Goal: Book appointment/travel/reservation

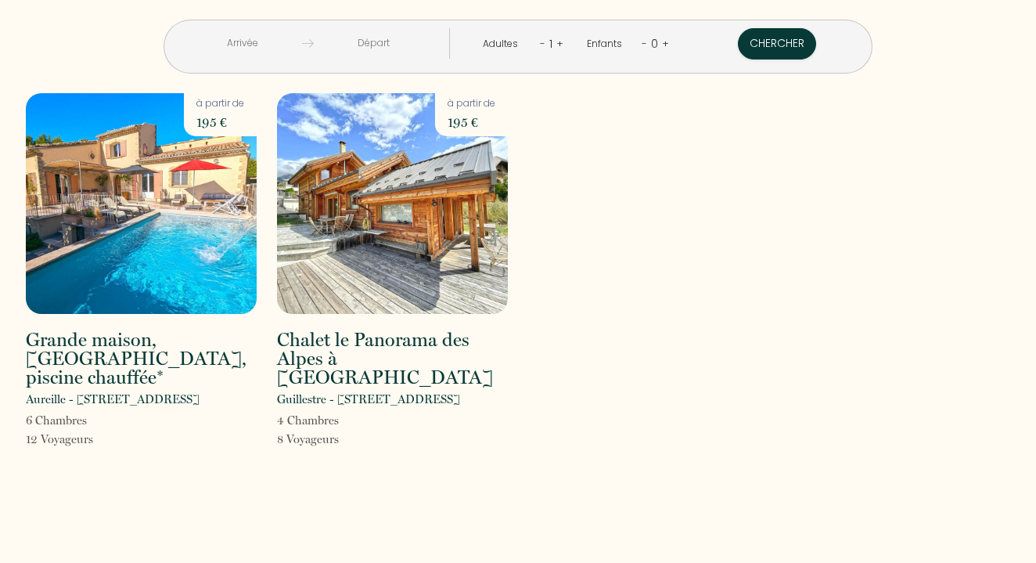
click at [178, 214] on img at bounding box center [141, 203] width 231 height 221
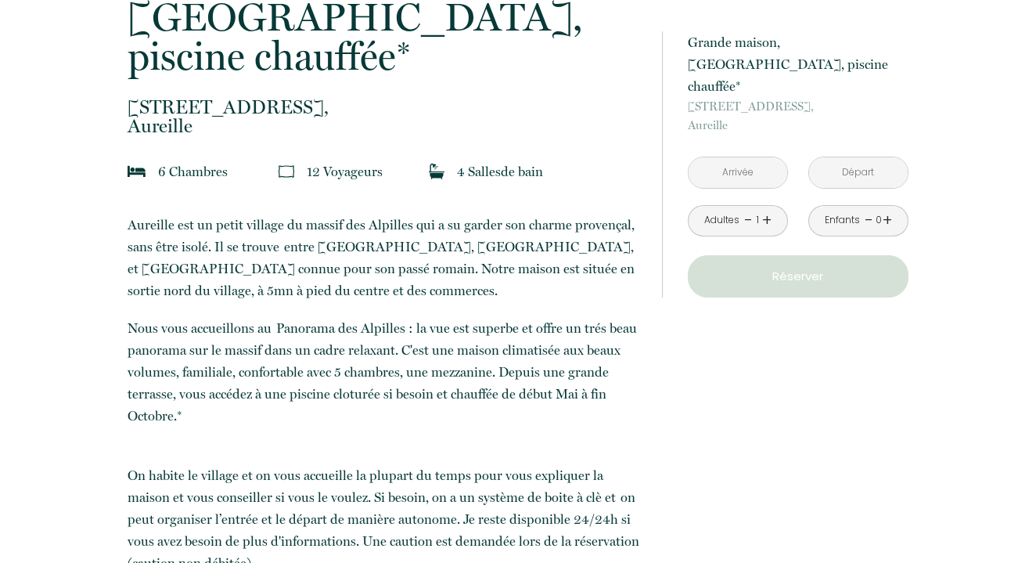
scroll to position [449, 0]
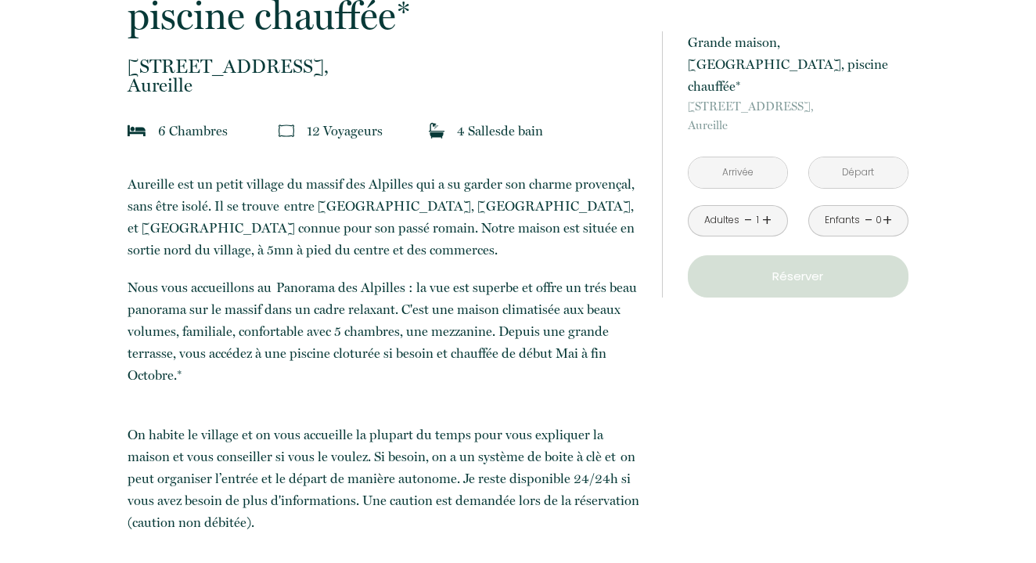
click at [766, 208] on link "+" at bounding box center [766, 220] width 9 height 24
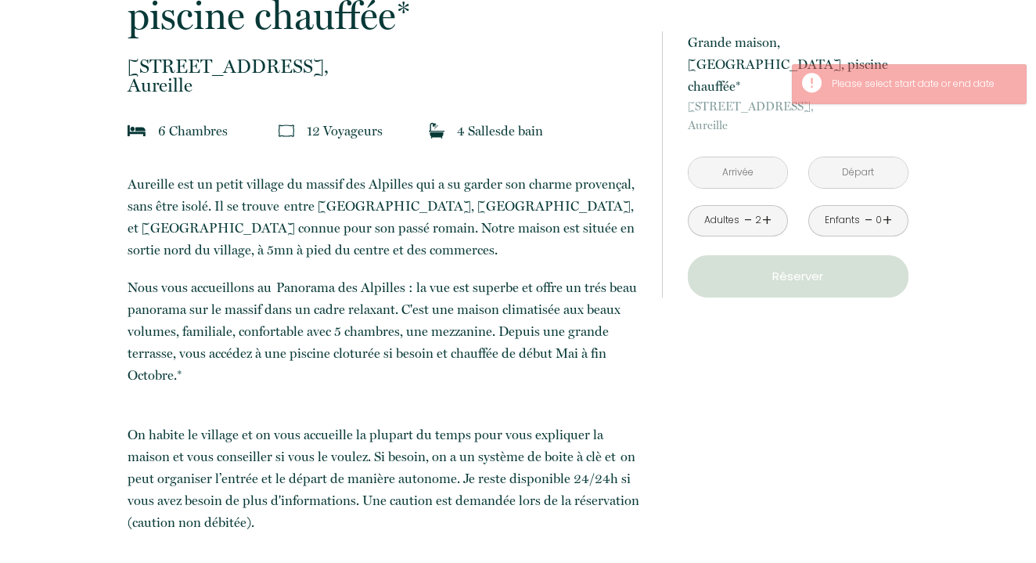
click at [766, 208] on link "+" at bounding box center [766, 220] width 9 height 24
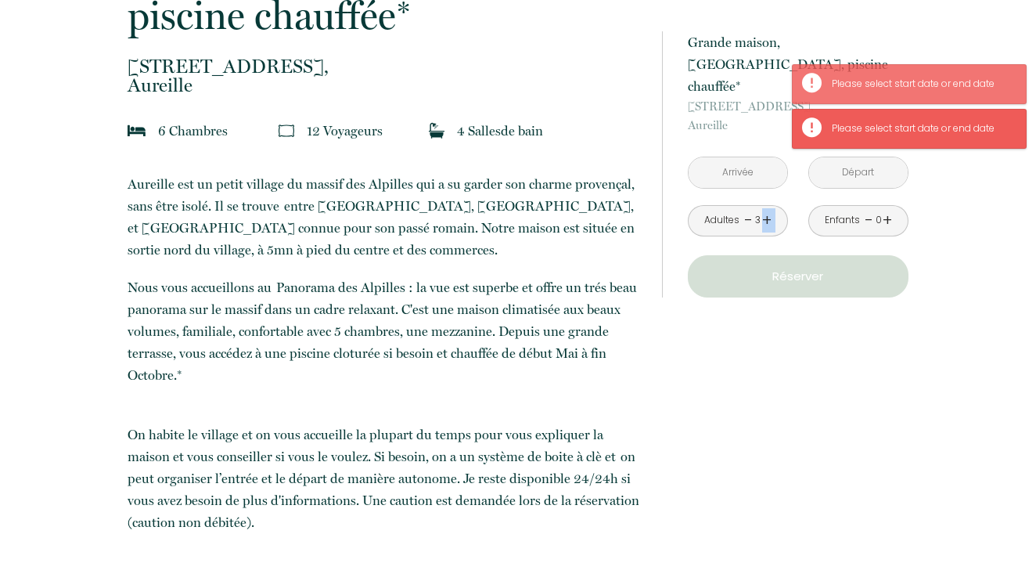
click at [766, 208] on link "+" at bounding box center [766, 220] width 9 height 24
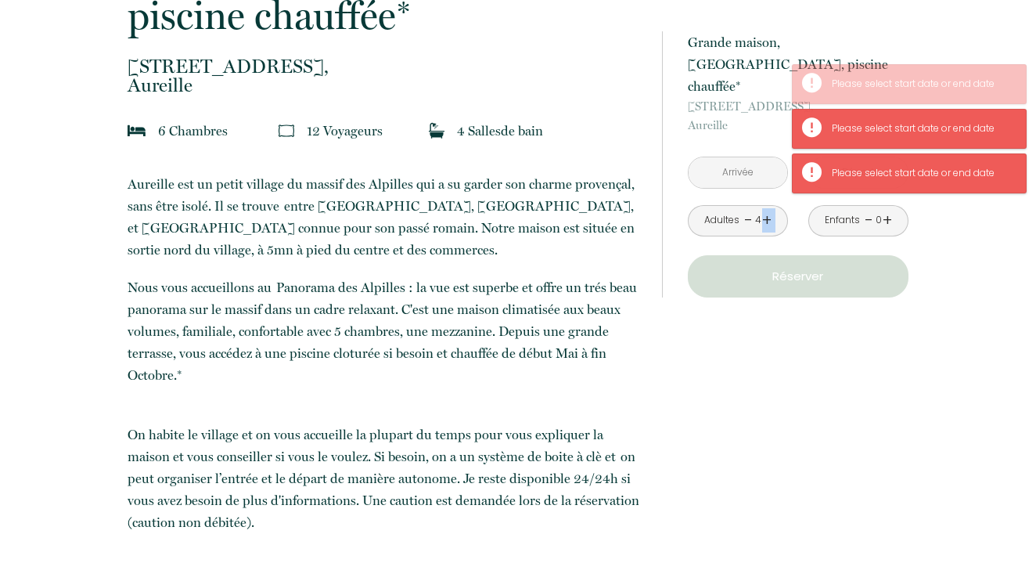
click at [766, 208] on link "+" at bounding box center [766, 220] width 9 height 24
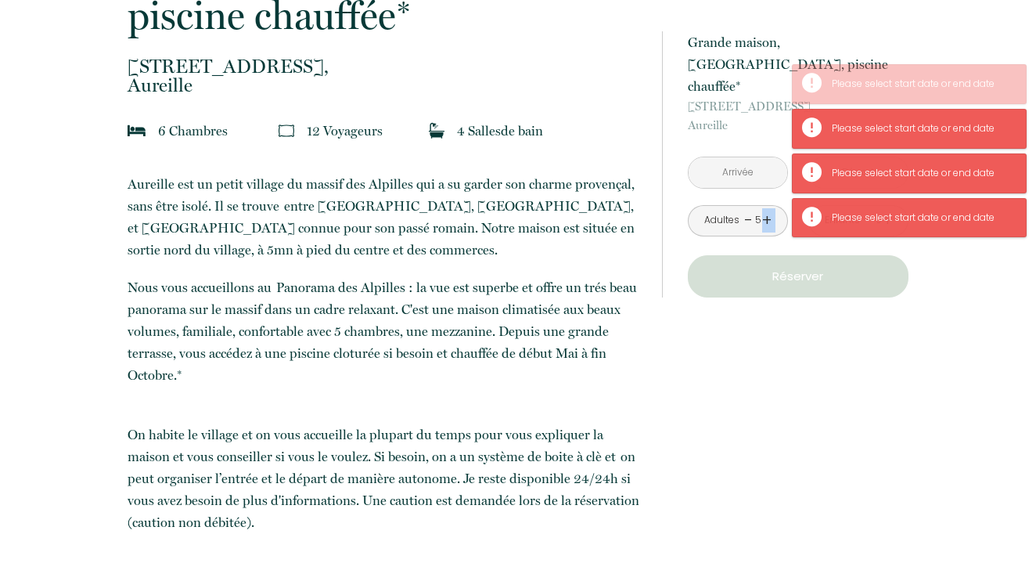
click at [766, 208] on link "+" at bounding box center [766, 220] width 9 height 24
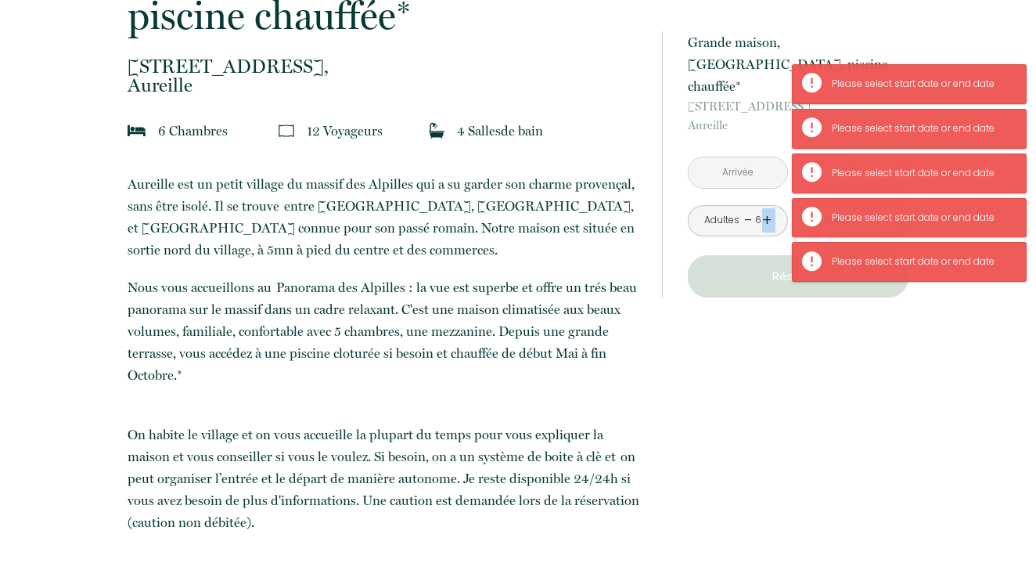
click at [766, 208] on link "+" at bounding box center [766, 220] width 9 height 24
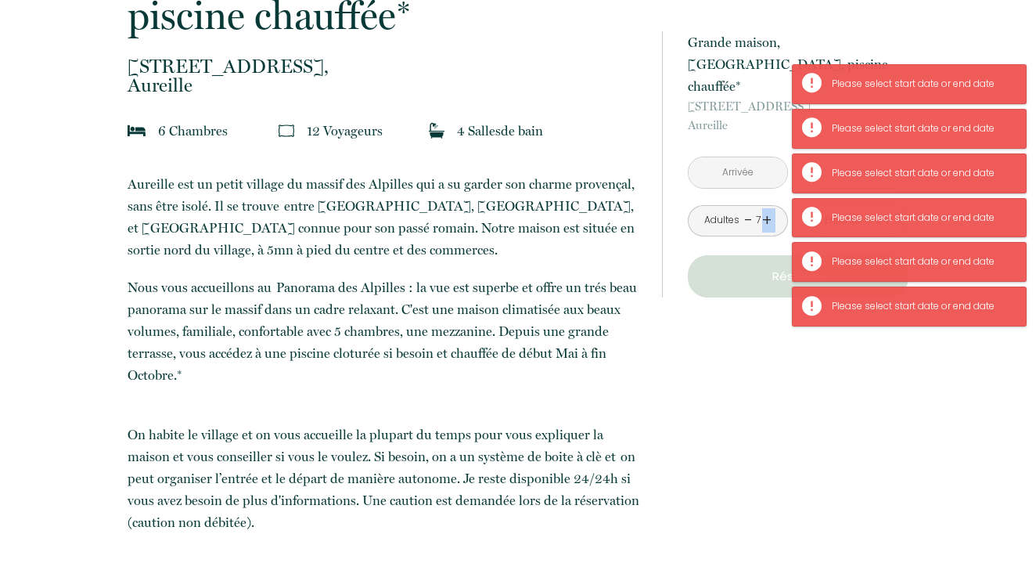
click at [766, 208] on link "+" at bounding box center [766, 220] width 9 height 24
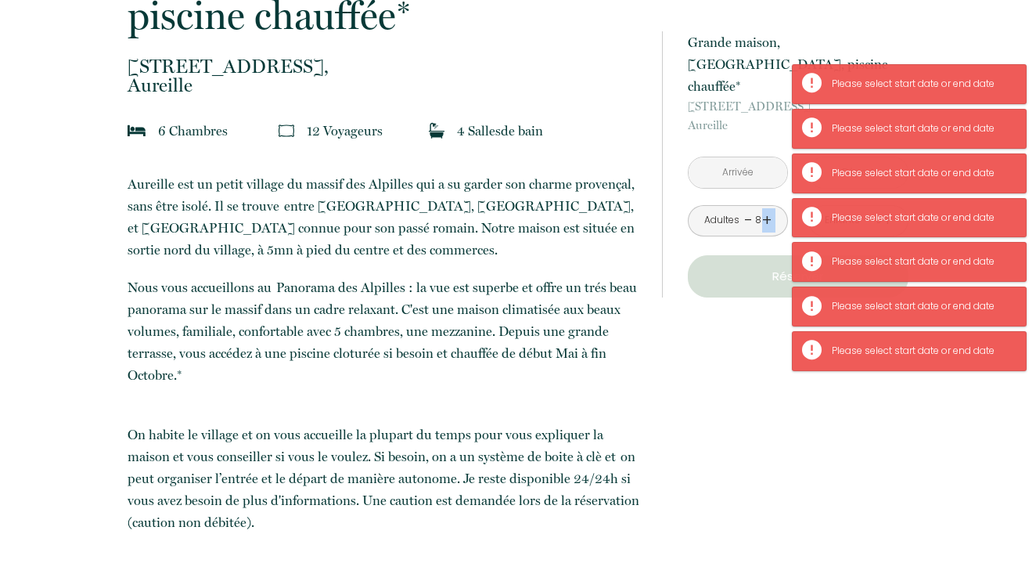
click at [766, 208] on link "+" at bounding box center [766, 220] width 9 height 24
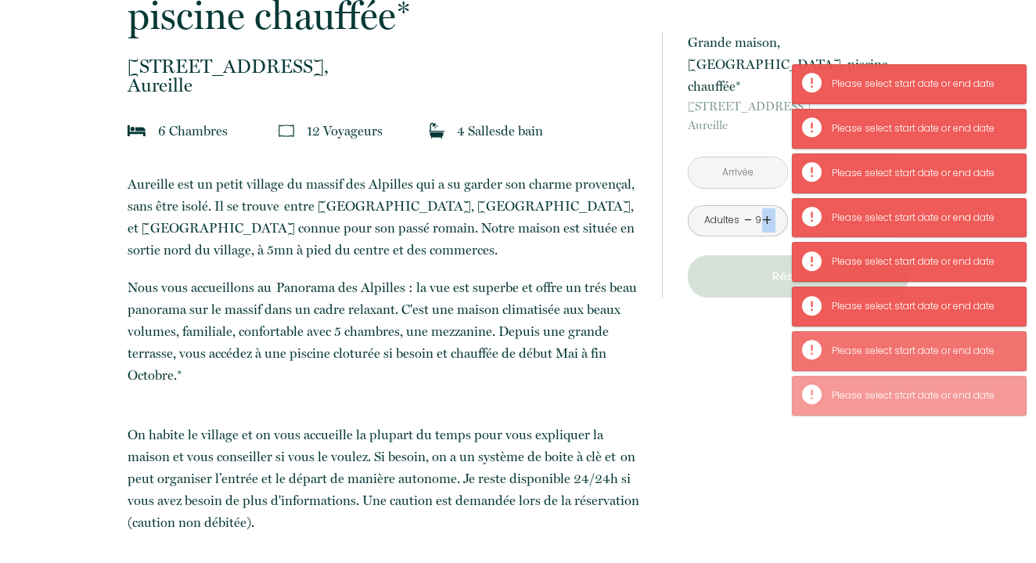
click at [731, 157] on input "text" at bounding box center [738, 172] width 99 height 31
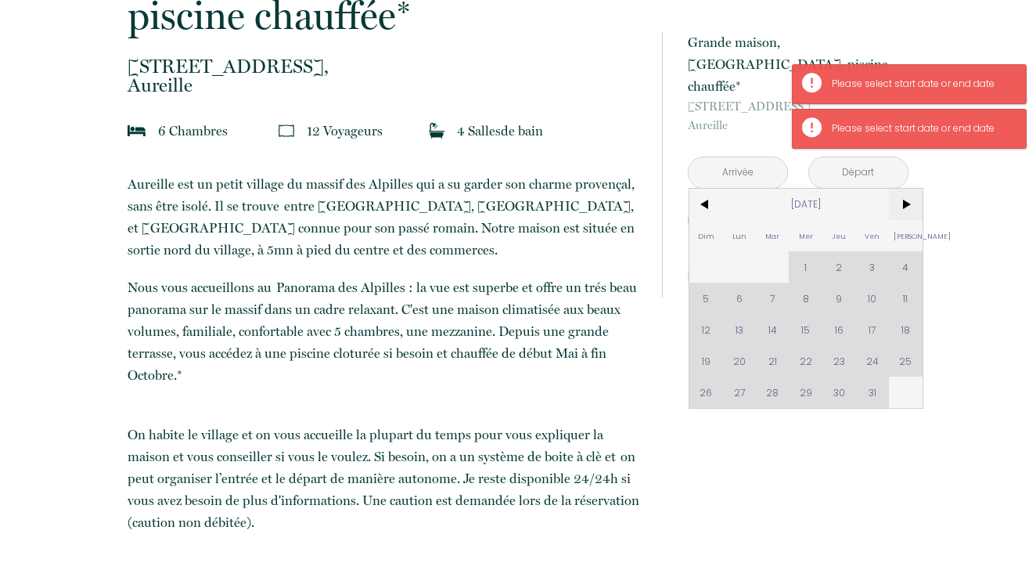
click at [903, 189] on span ">" at bounding box center [906, 204] width 34 height 31
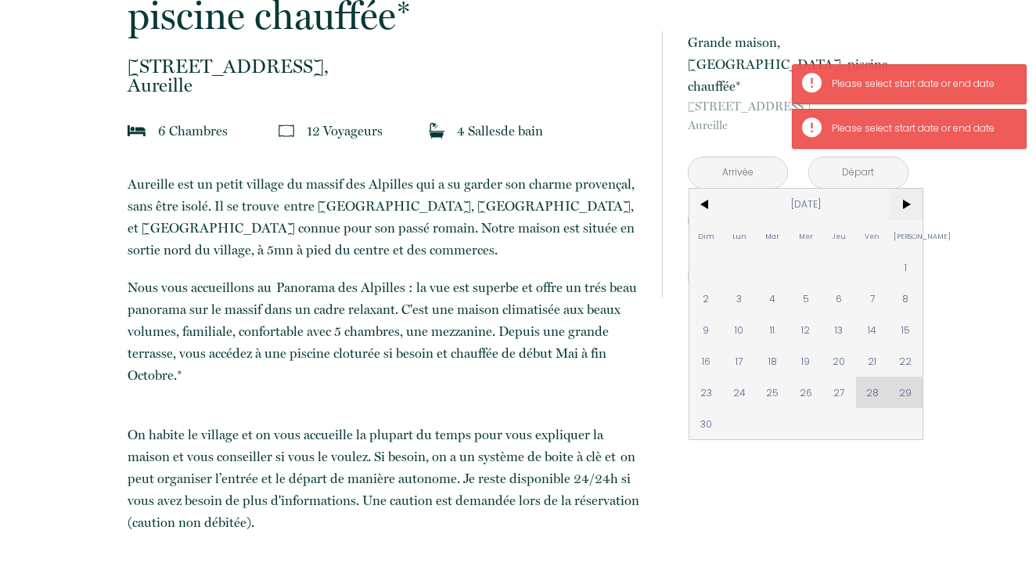
click at [903, 189] on span ">" at bounding box center [906, 204] width 34 height 31
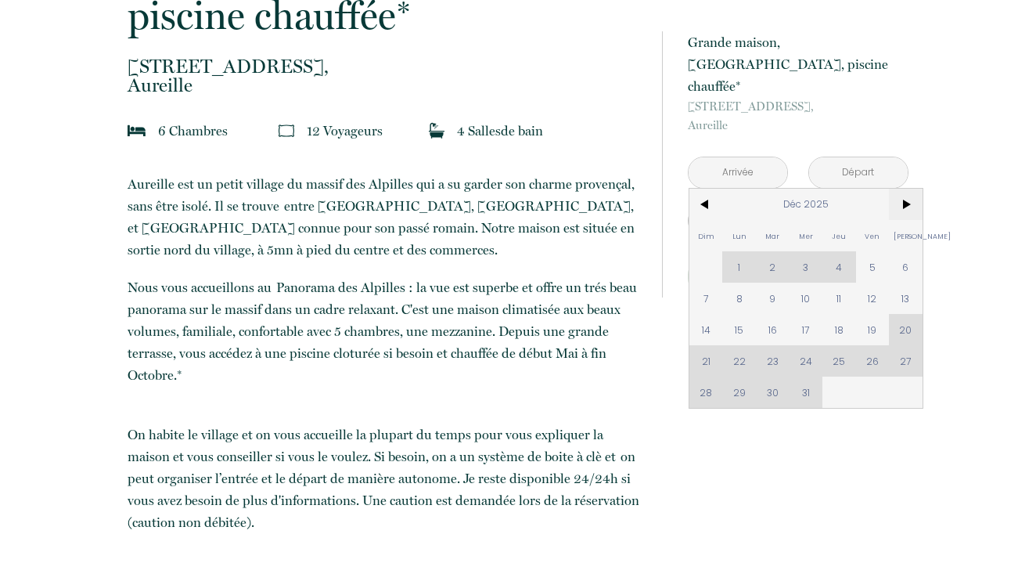
click at [903, 189] on span ">" at bounding box center [906, 204] width 34 height 31
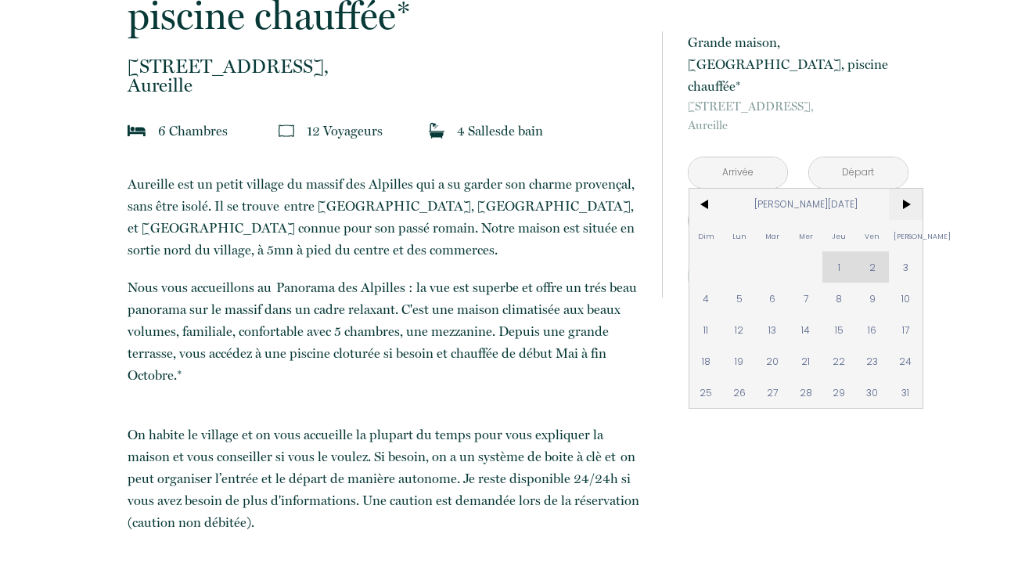
click at [903, 189] on span ">" at bounding box center [906, 204] width 34 height 31
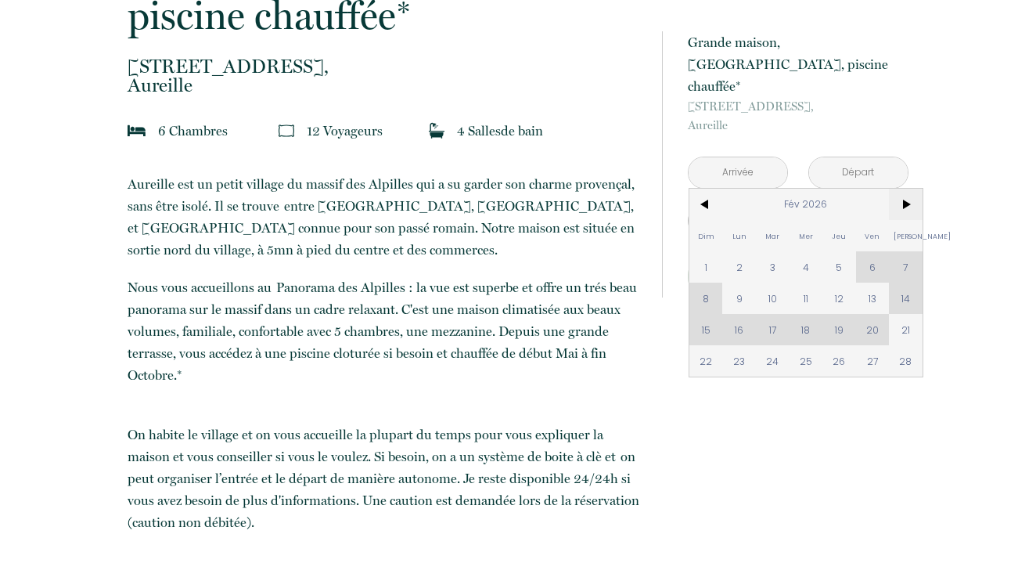
click at [903, 189] on span ">" at bounding box center [906, 204] width 34 height 31
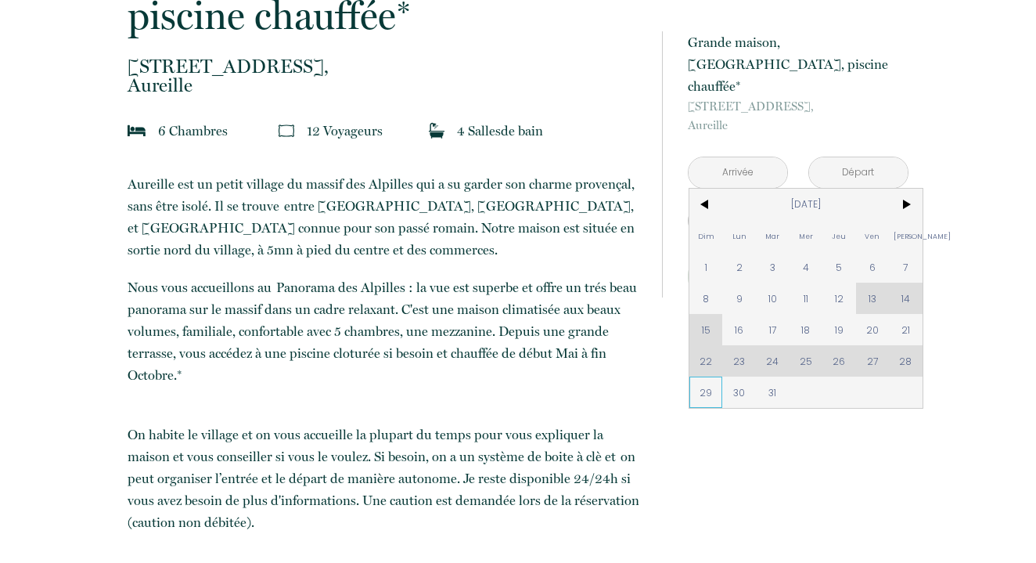
click at [706, 377] on span "29" at bounding box center [707, 392] width 34 height 31
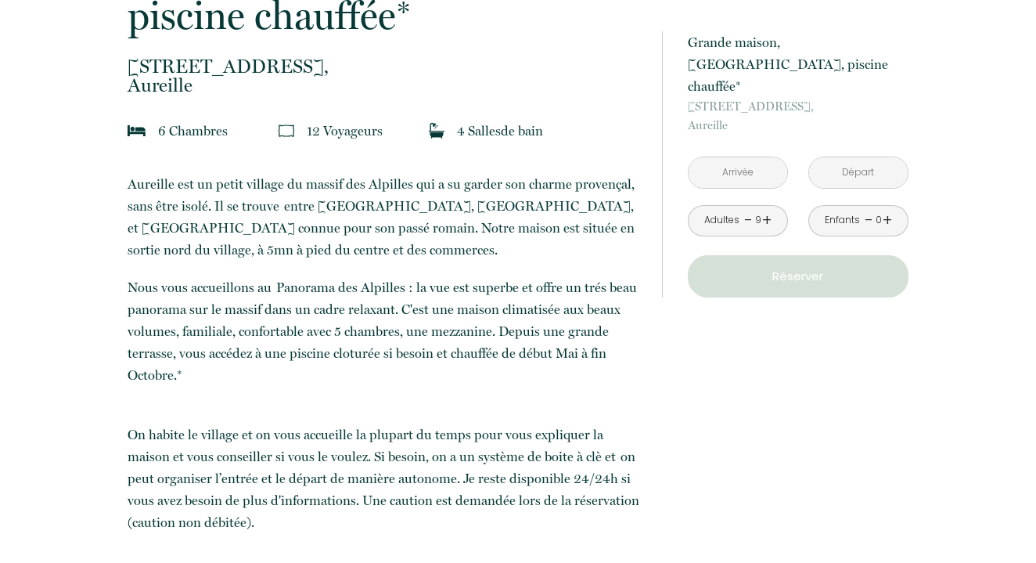
type input "[DATE]"
click at [845, 157] on input "[DATE]" at bounding box center [858, 172] width 99 height 31
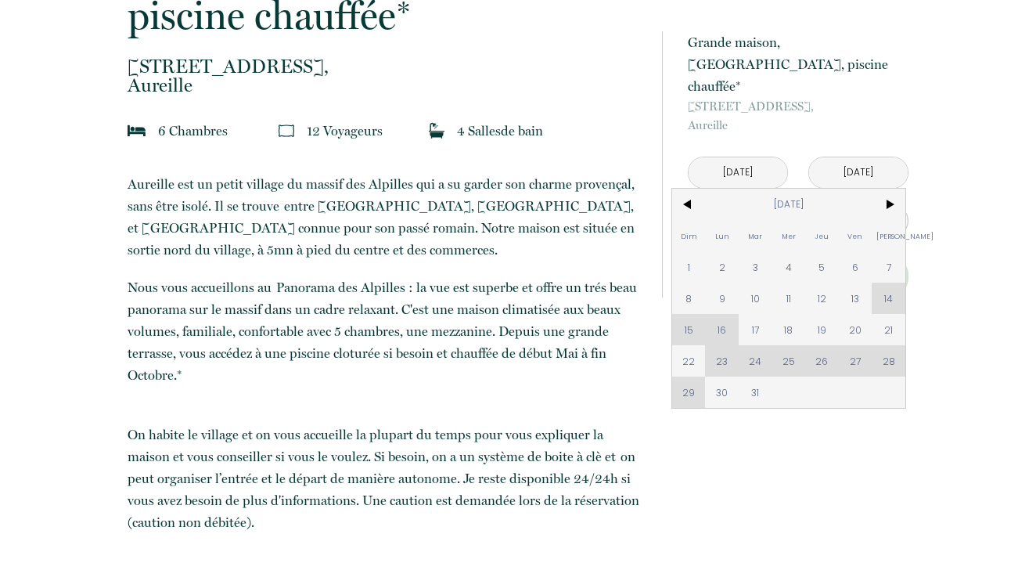
click at [714, 157] on input "[DATE]" at bounding box center [738, 172] width 99 height 31
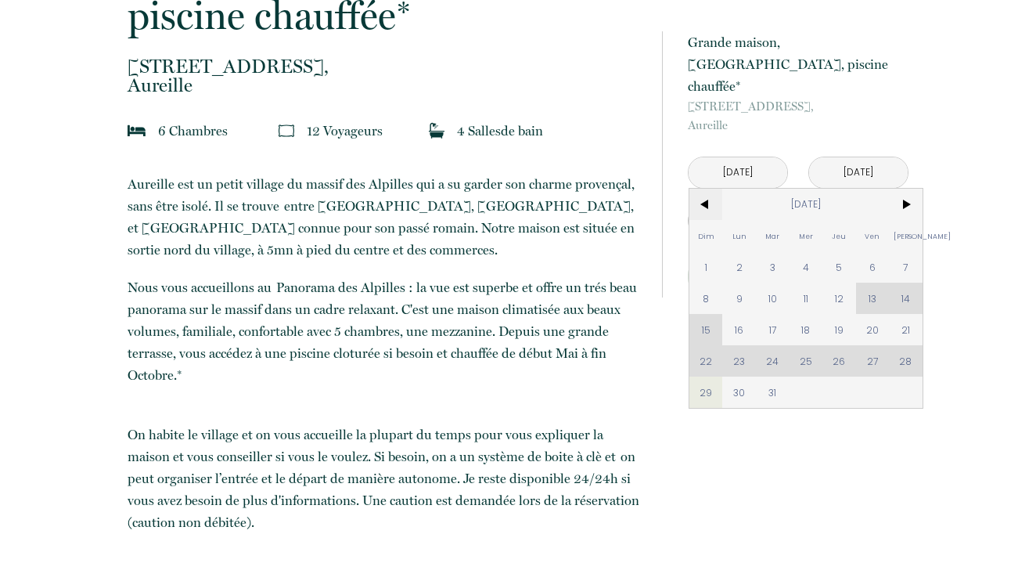
click at [707, 189] on span "<" at bounding box center [707, 204] width 34 height 31
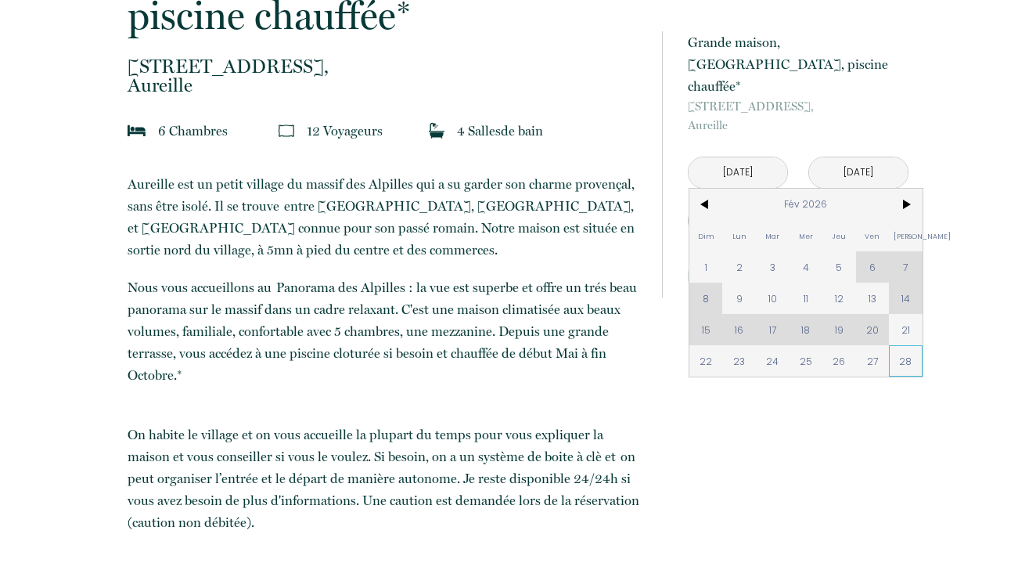
click at [906, 345] on span "28" at bounding box center [906, 360] width 34 height 31
type input "[DATE]"
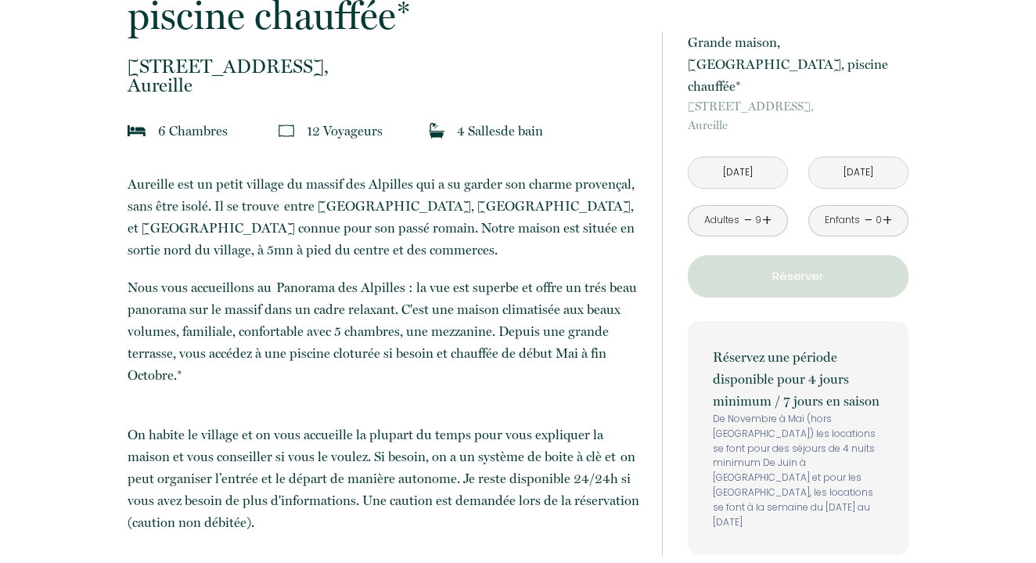
click at [857, 157] on input "[DATE]" at bounding box center [858, 172] width 99 height 31
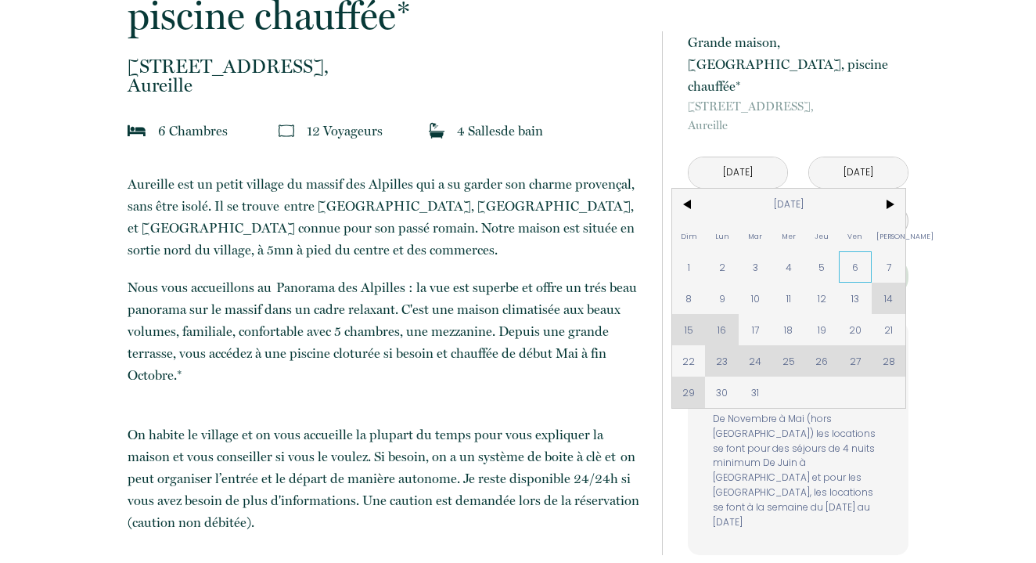
click at [860, 251] on span "6" at bounding box center [856, 266] width 34 height 31
type input "[DATE]"
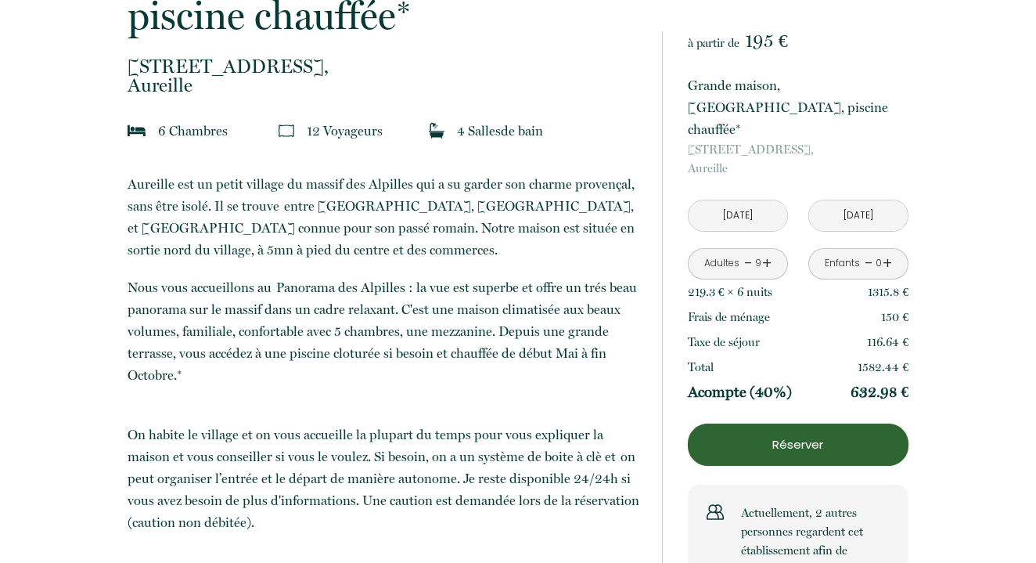
click at [766, 251] on link "+" at bounding box center [766, 263] width 9 height 24
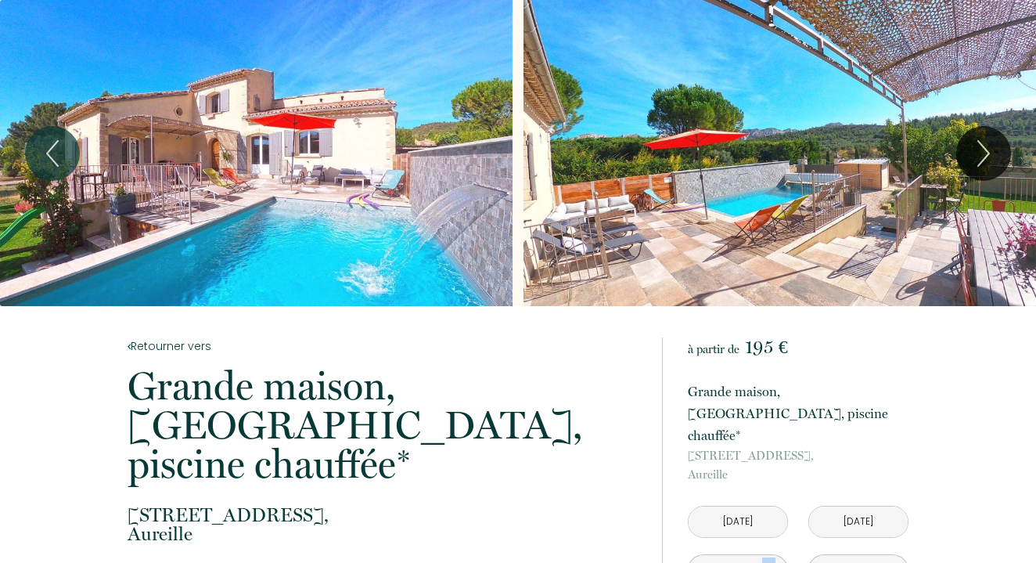
scroll to position [0, 0]
click at [983, 157] on icon "Next" at bounding box center [984, 153] width 33 height 47
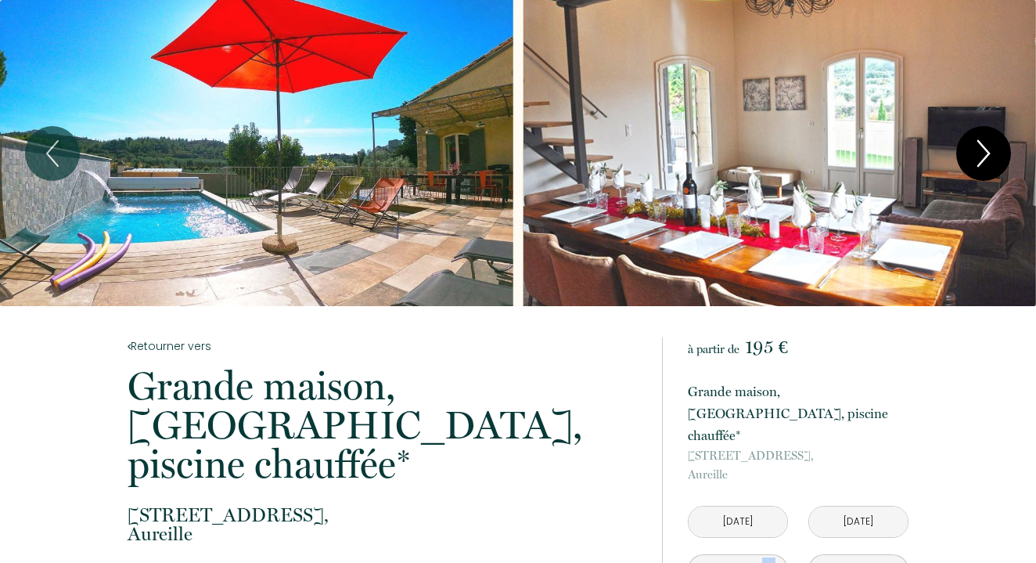
click at [983, 157] on icon "Next" at bounding box center [984, 153] width 33 height 47
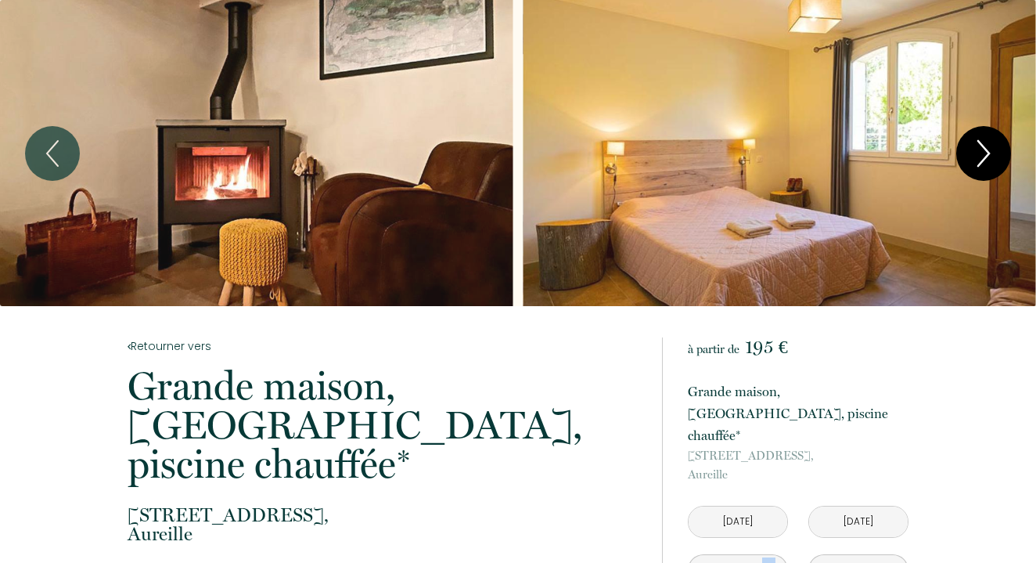
click at [983, 157] on icon "Next" at bounding box center [984, 153] width 33 height 47
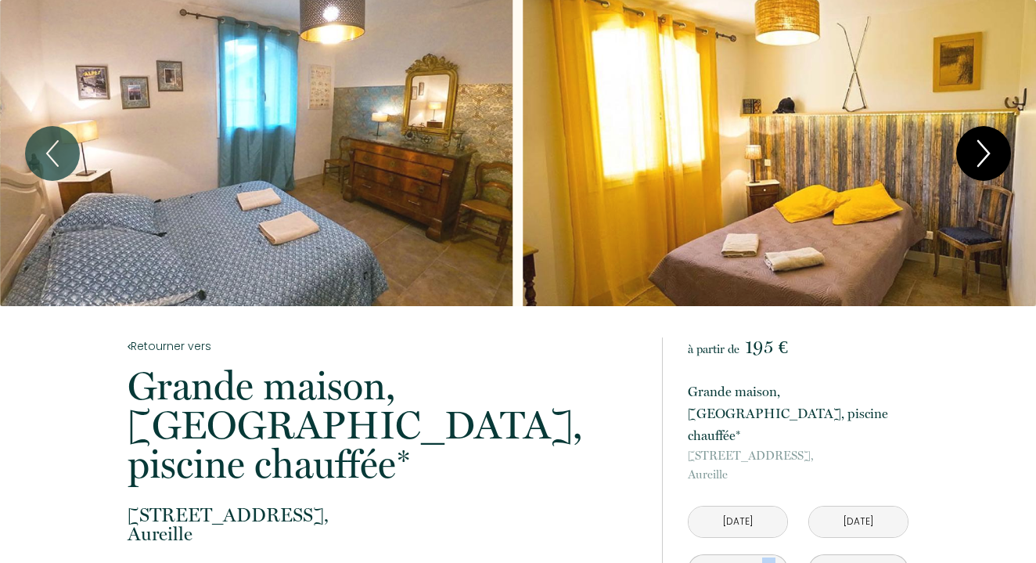
click at [983, 157] on icon "Next" at bounding box center [984, 153] width 33 height 47
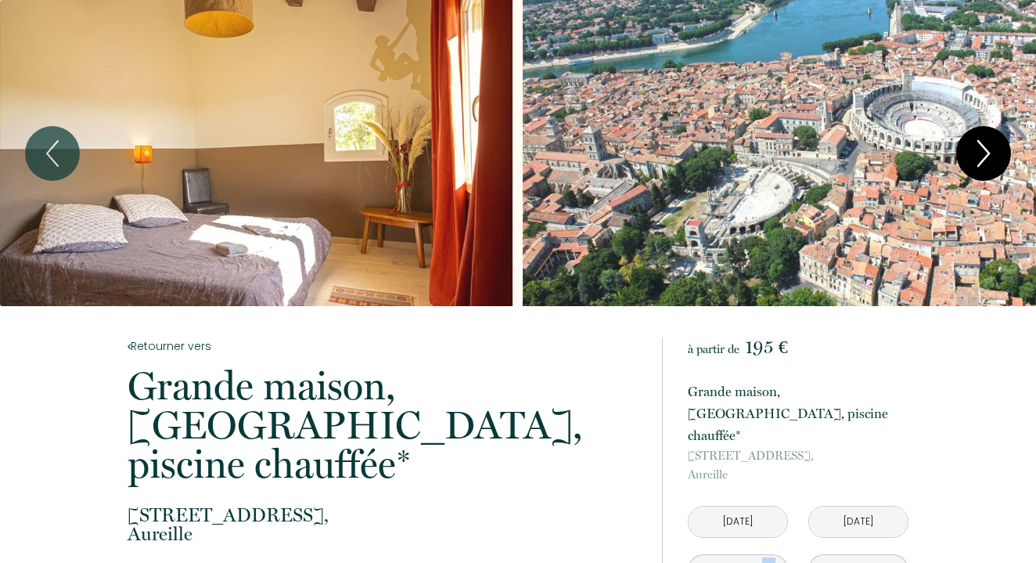
click at [982, 149] on icon "Next" at bounding box center [984, 153] width 33 height 47
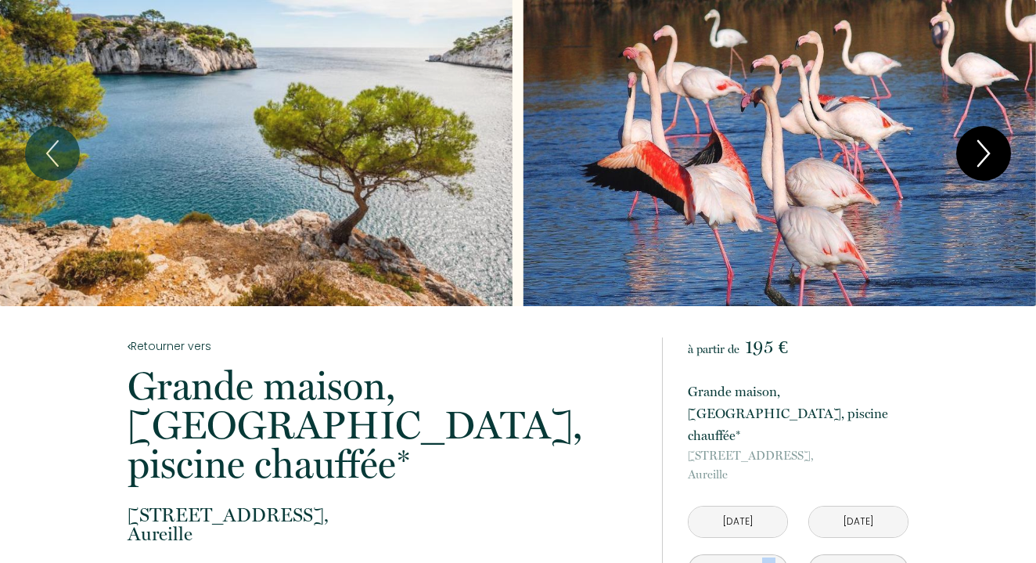
click at [982, 149] on icon "Next" at bounding box center [984, 153] width 33 height 47
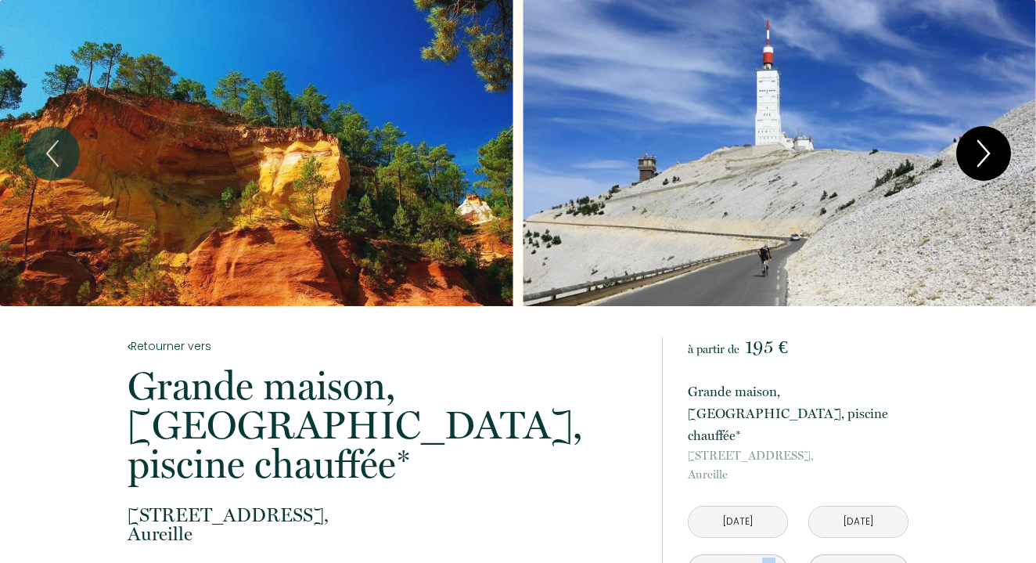
click at [982, 149] on icon "Next" at bounding box center [984, 153] width 33 height 47
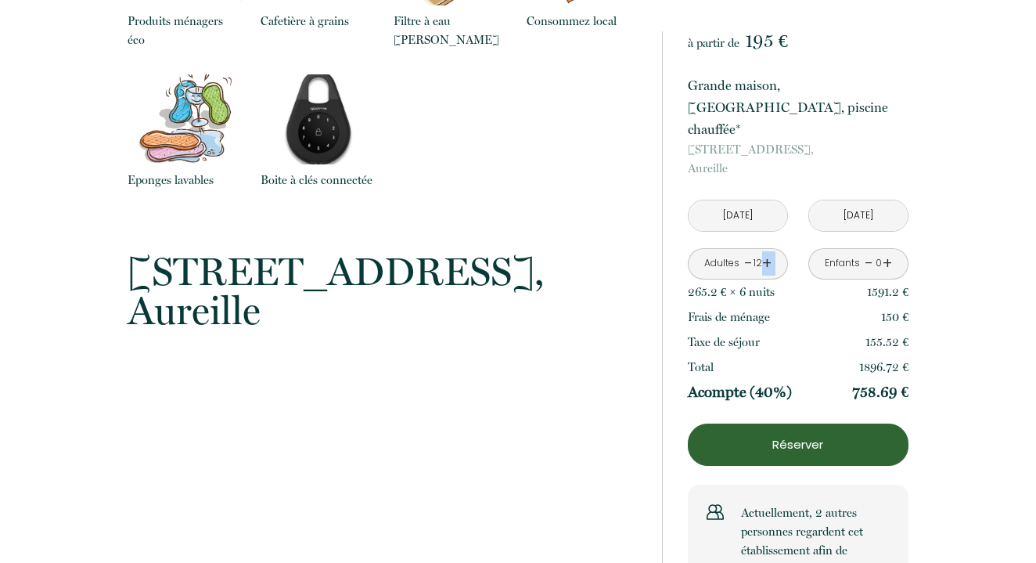
scroll to position [1161, 0]
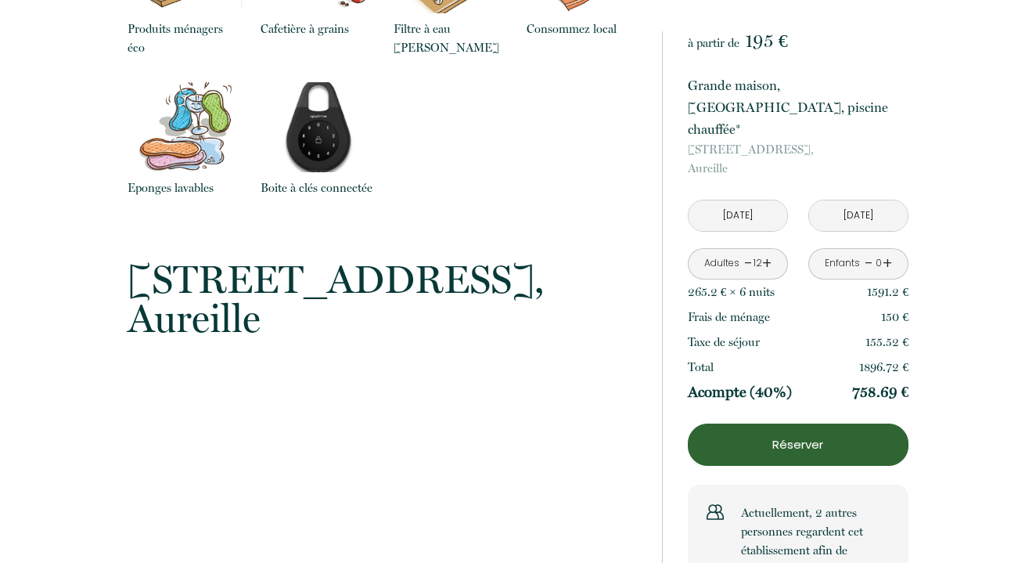
click at [748, 200] on input "[DATE]" at bounding box center [738, 215] width 99 height 31
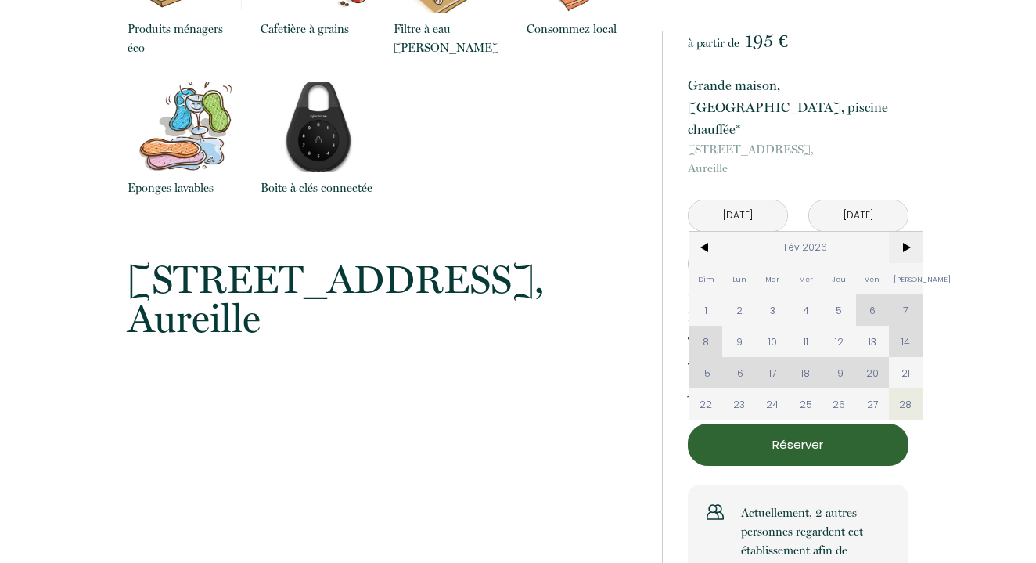
click at [912, 232] on span ">" at bounding box center [906, 247] width 34 height 31
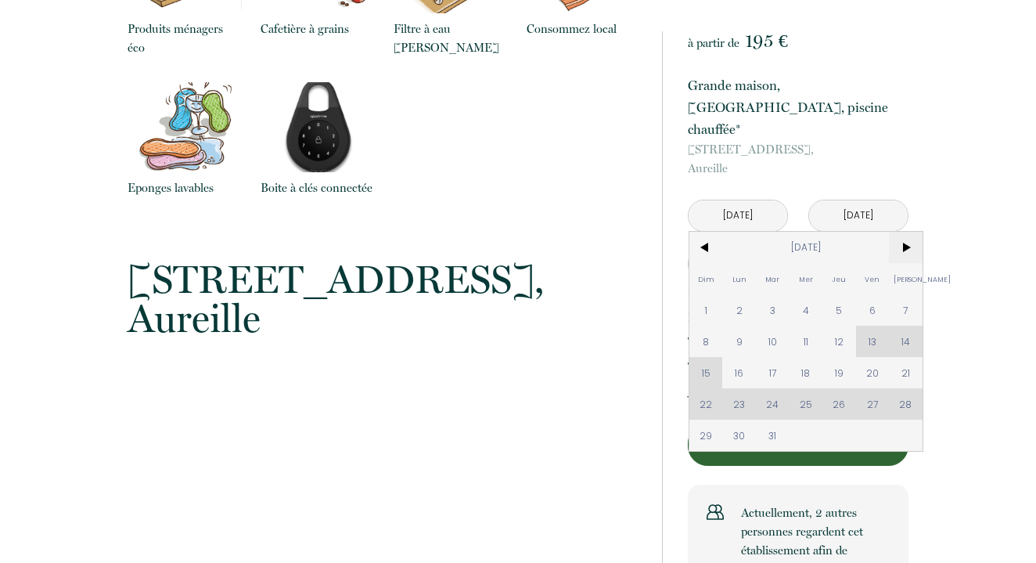
click at [908, 232] on span ">" at bounding box center [906, 247] width 34 height 31
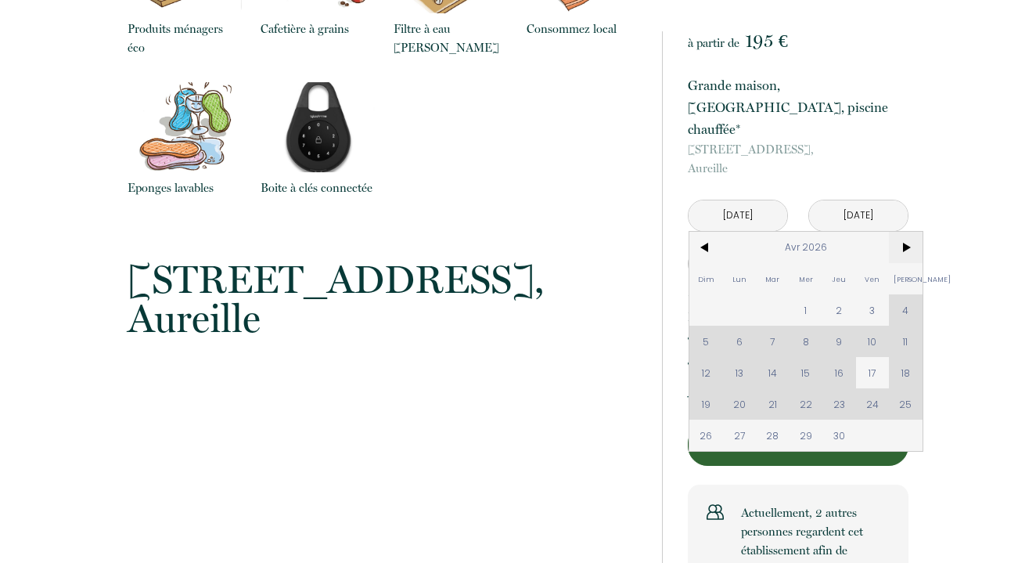
click at [908, 232] on span ">" at bounding box center [906, 247] width 34 height 31
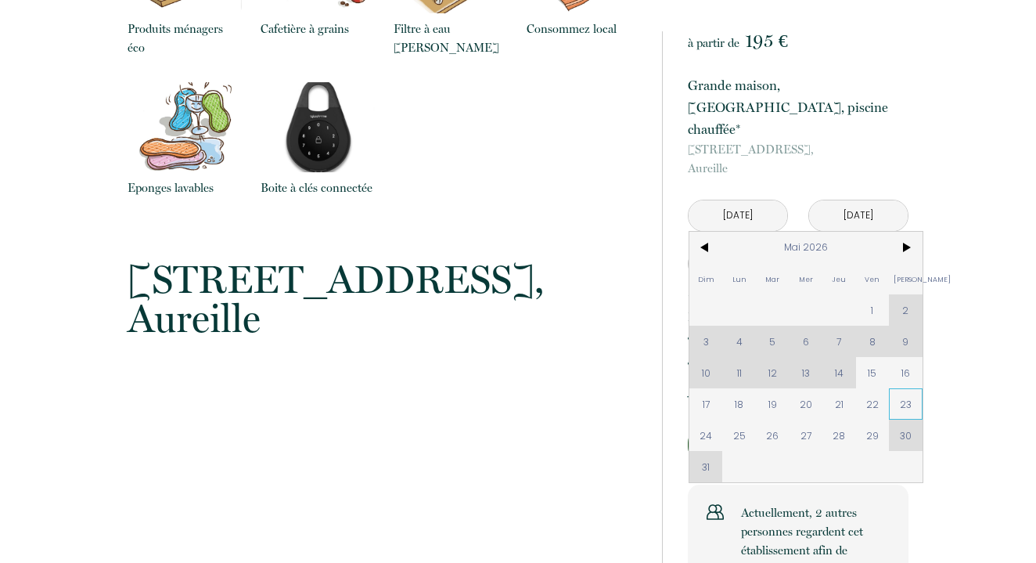
click at [899, 388] on span "23" at bounding box center [906, 403] width 34 height 31
type input "[DATE]"
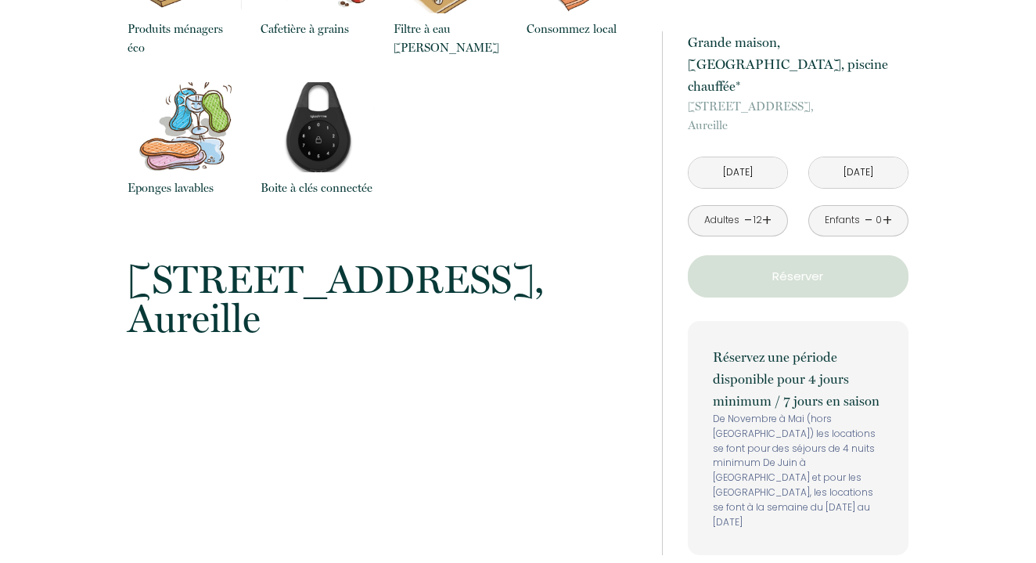
click at [869, 208] on link "-" at bounding box center [869, 220] width 9 height 24
click at [829, 157] on input "[DATE]" at bounding box center [858, 172] width 99 height 31
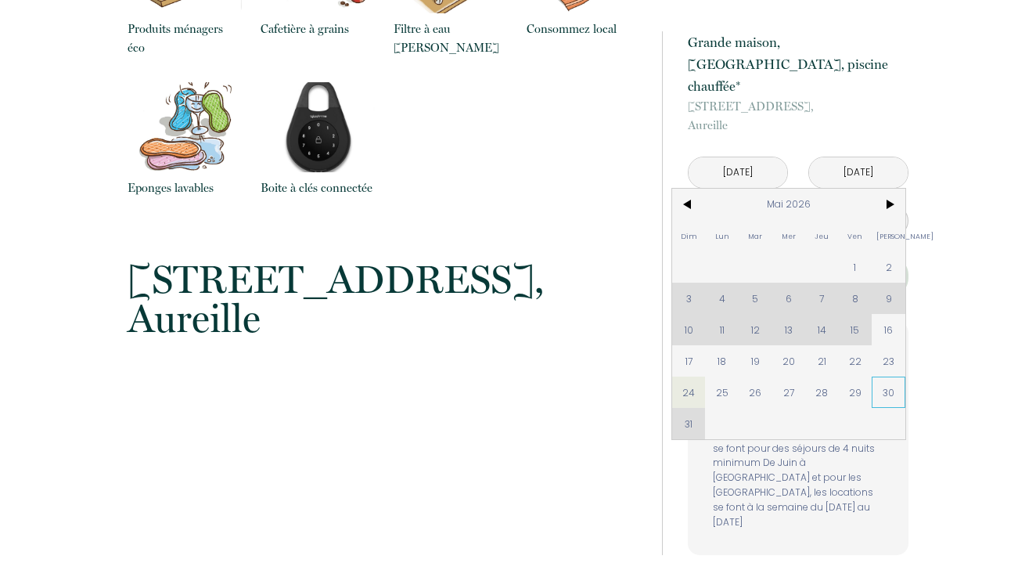
click at [886, 377] on span "30" at bounding box center [889, 392] width 34 height 31
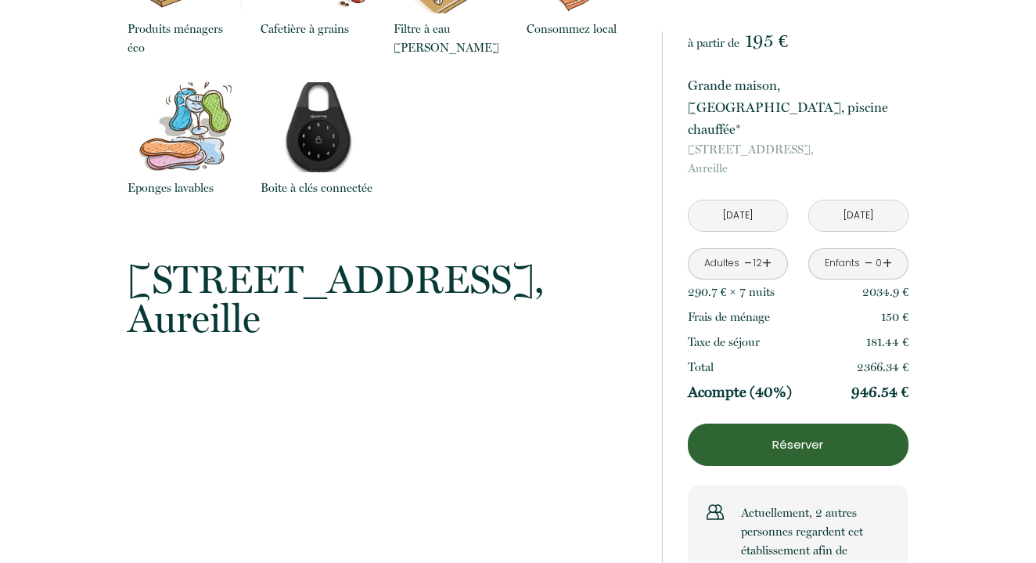
click at [849, 200] on input "[DATE]" at bounding box center [858, 215] width 99 height 31
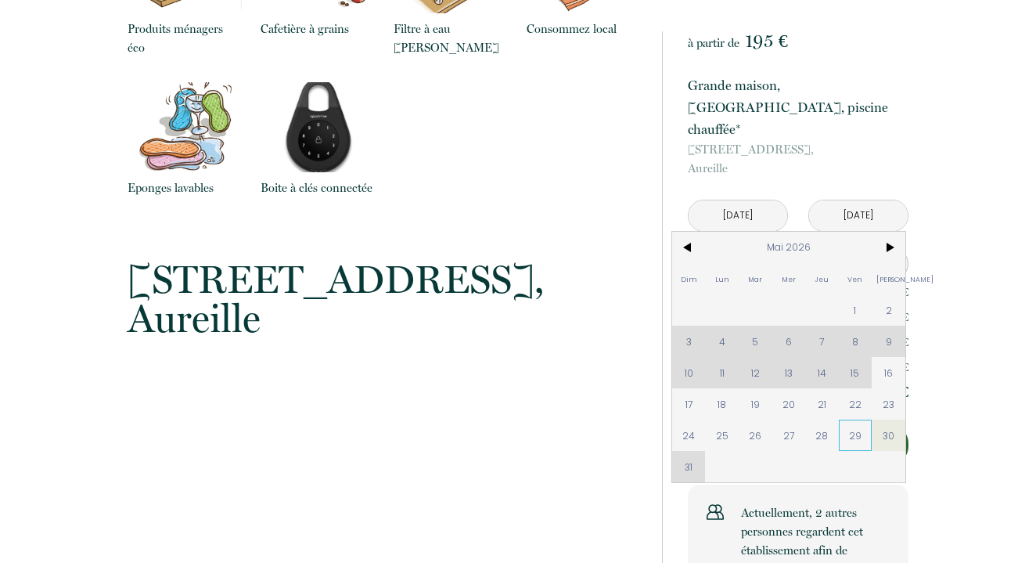
click at [858, 420] on span "29" at bounding box center [856, 435] width 34 height 31
type input "[DATE]"
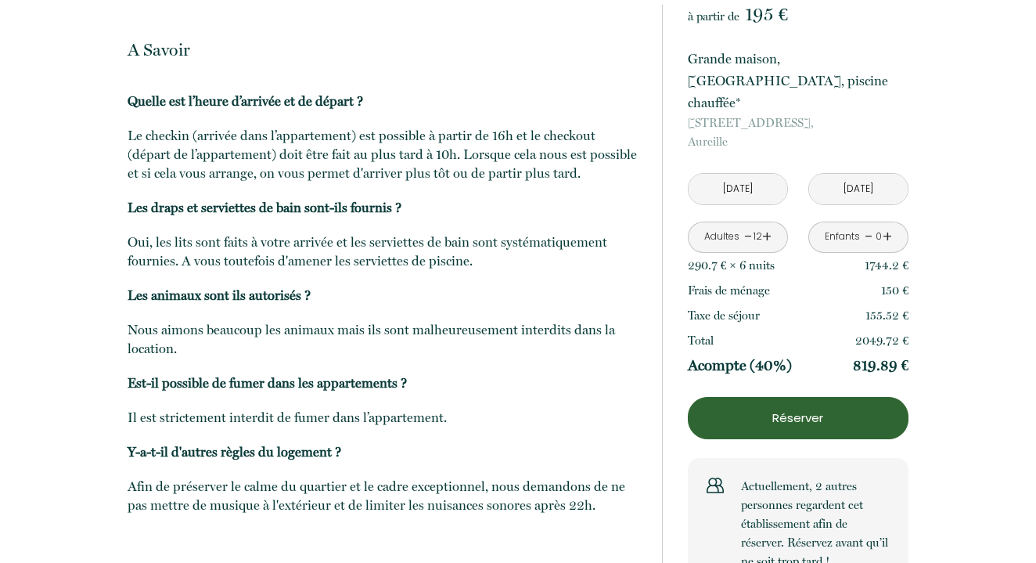
scroll to position [1796, 0]
click at [744, 175] on input "[DATE]" at bounding box center [738, 190] width 99 height 31
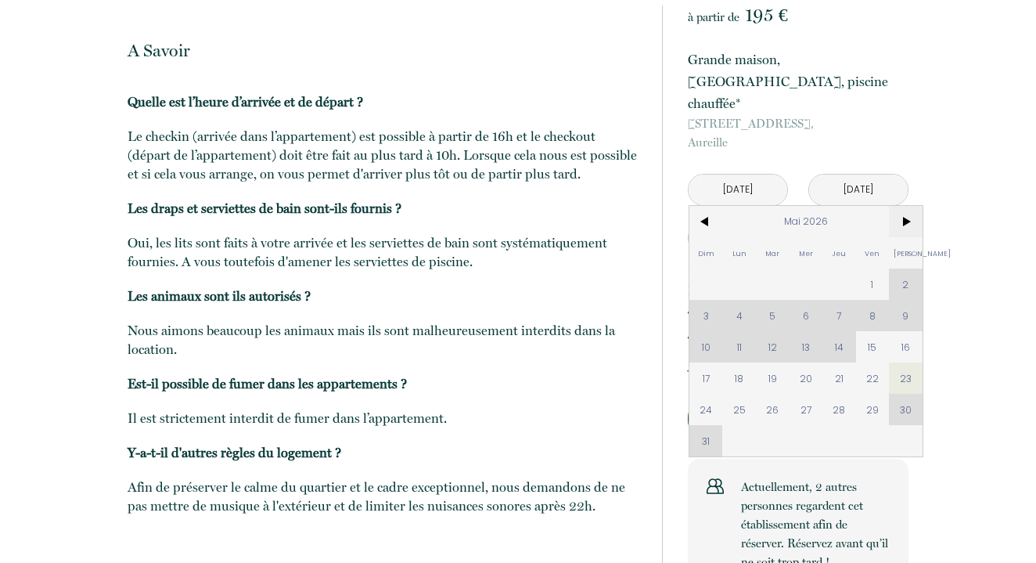
click at [906, 206] on span ">" at bounding box center [906, 221] width 34 height 31
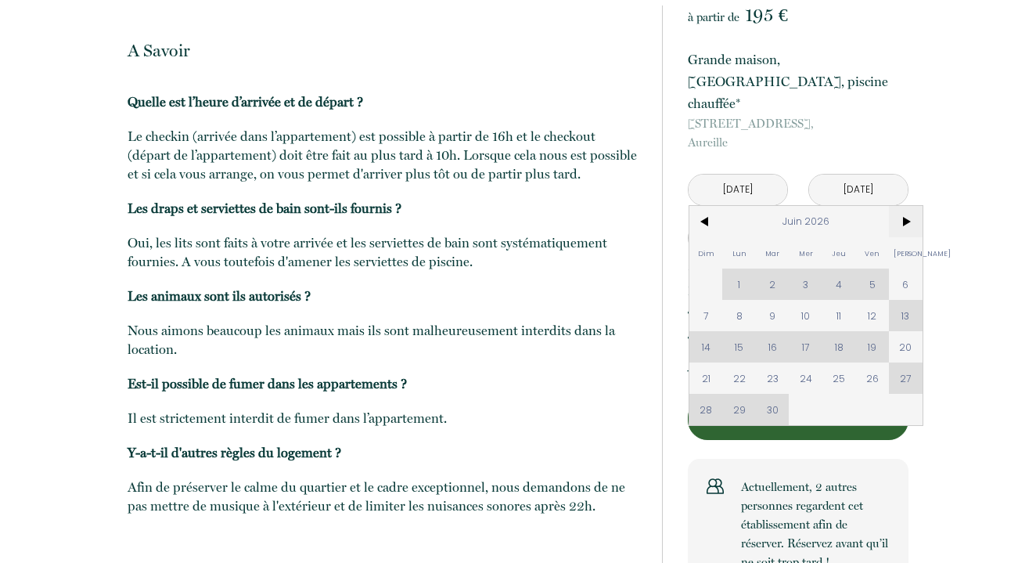
click at [906, 206] on span ">" at bounding box center [906, 221] width 34 height 31
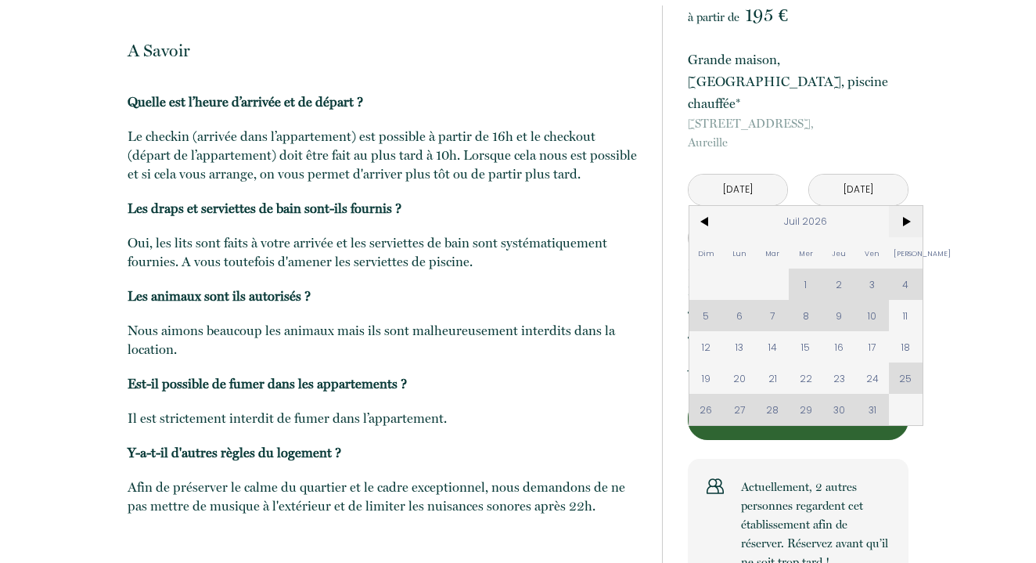
click at [906, 206] on span ">" at bounding box center [906, 221] width 34 height 31
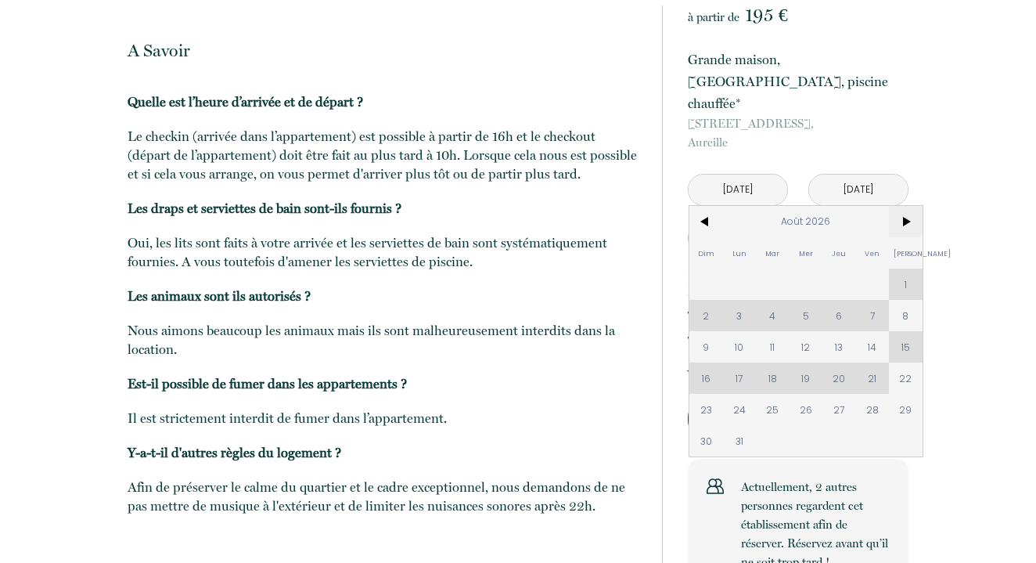
click at [906, 206] on span ">" at bounding box center [906, 221] width 34 height 31
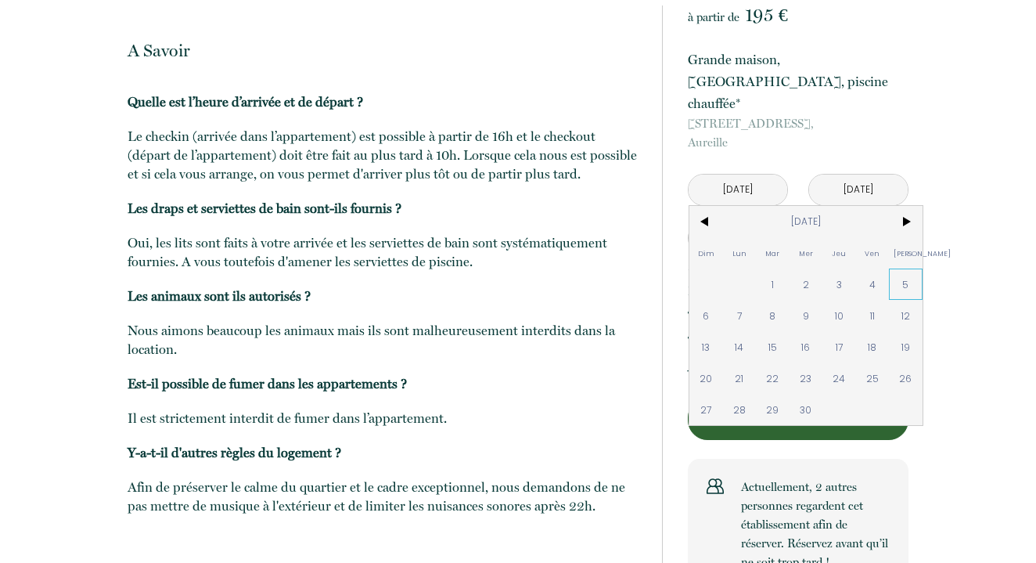
click at [905, 269] on span "5" at bounding box center [906, 284] width 34 height 31
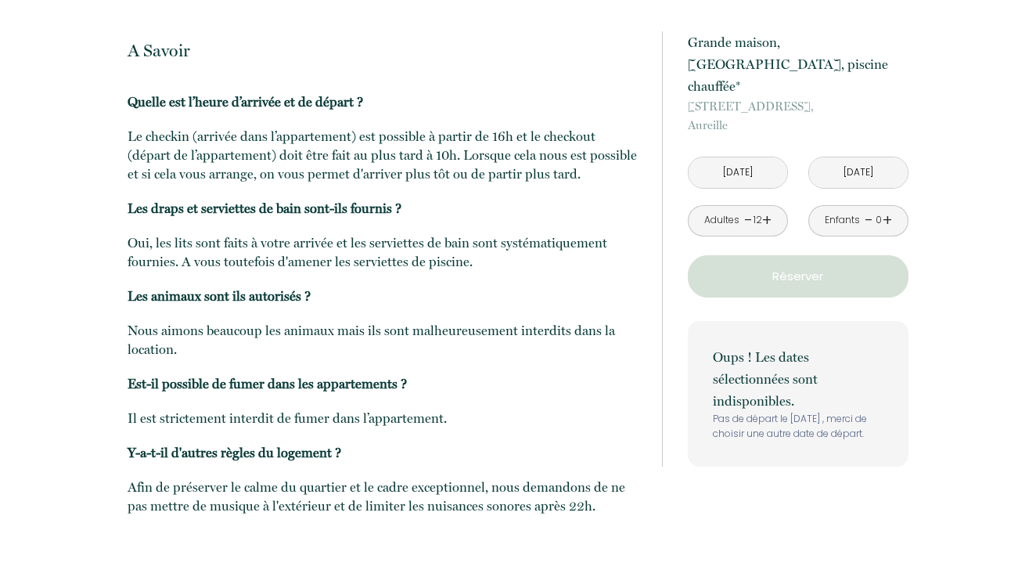
type input "[DATE]"
click at [868, 122] on div "à partir de 195 € Grande maison, [GEOGRAPHIC_DATA], piscine chauffée* [STREET_A…" at bounding box center [798, 248] width 221 height 435
click at [834, 157] on input "[DATE]" at bounding box center [858, 172] width 99 height 31
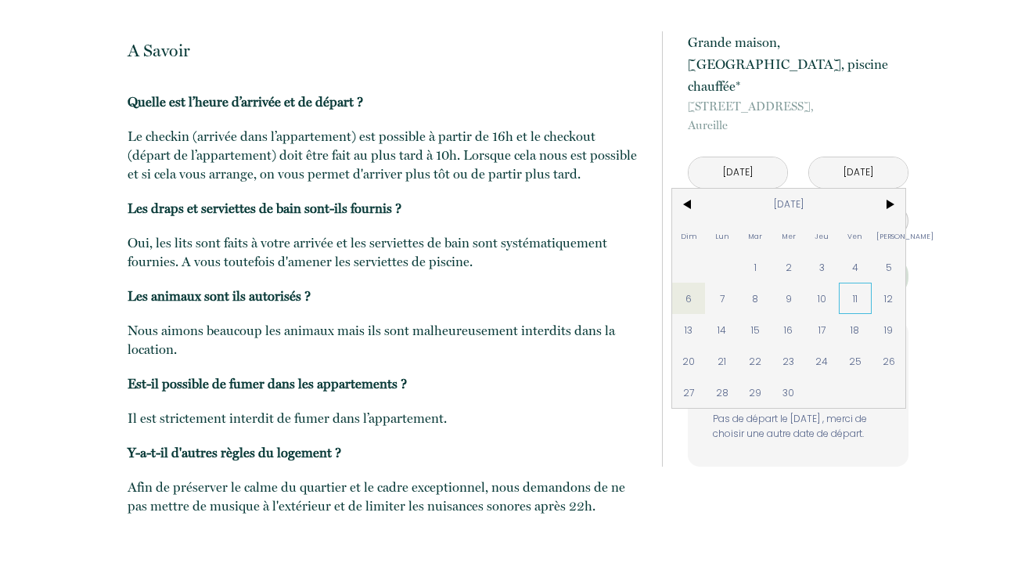
click at [852, 283] on span "11" at bounding box center [856, 298] width 34 height 31
type input "[DATE]"
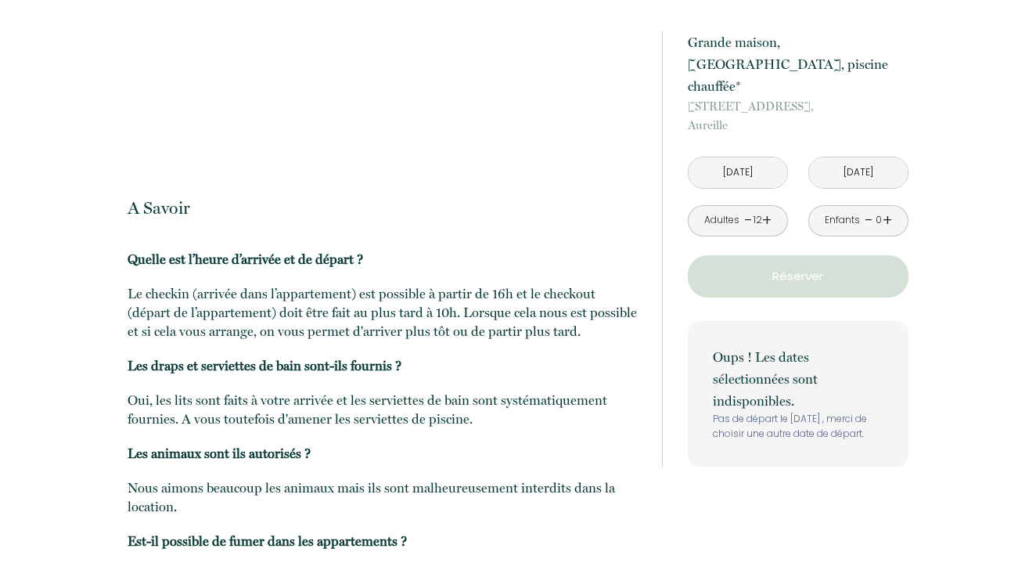
scroll to position [1634, 0]
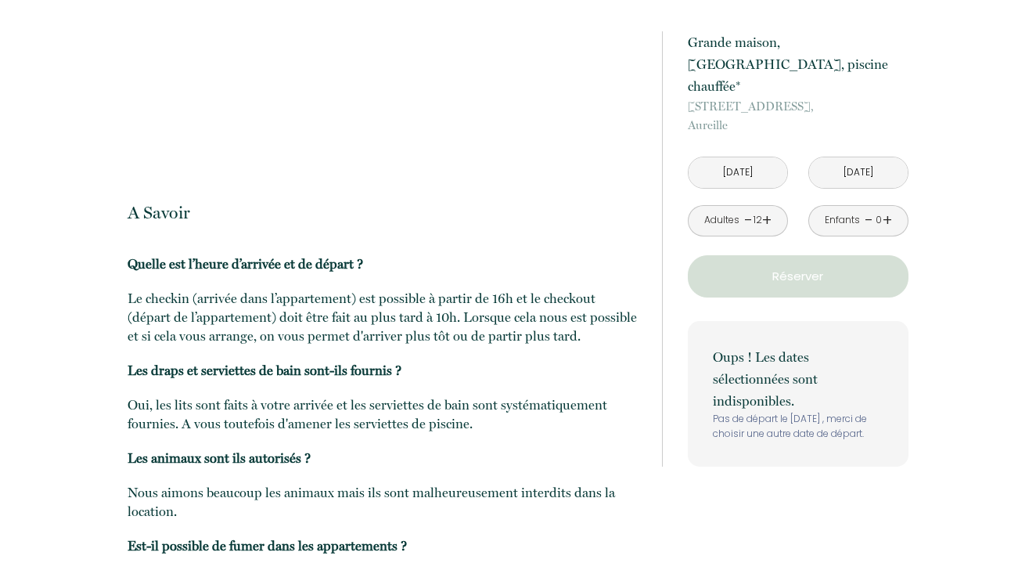
click at [755, 157] on input "[DATE]" at bounding box center [738, 172] width 99 height 31
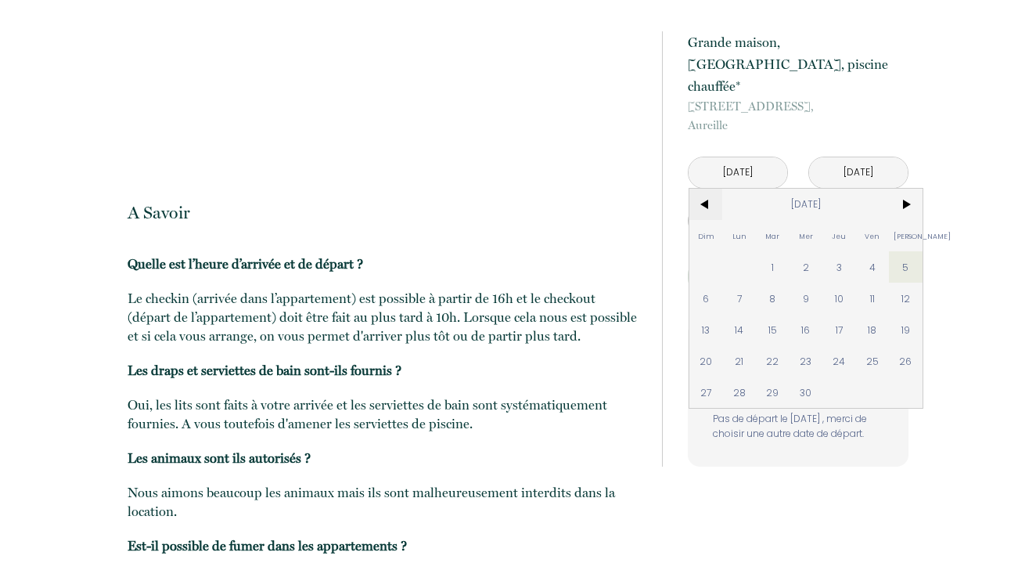
click at [697, 189] on span "<" at bounding box center [707, 204] width 34 height 31
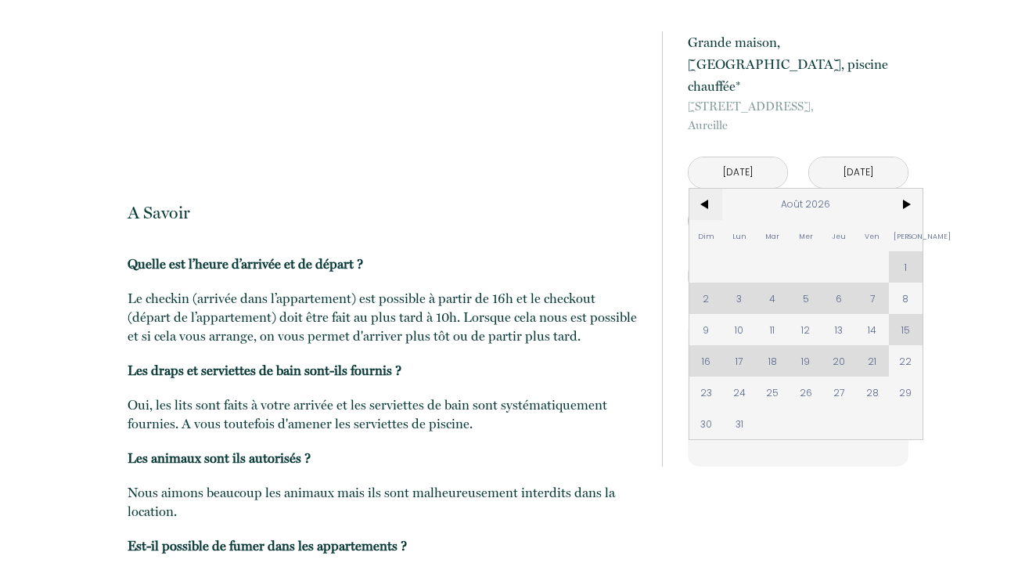
click at [705, 189] on span "<" at bounding box center [707, 204] width 34 height 31
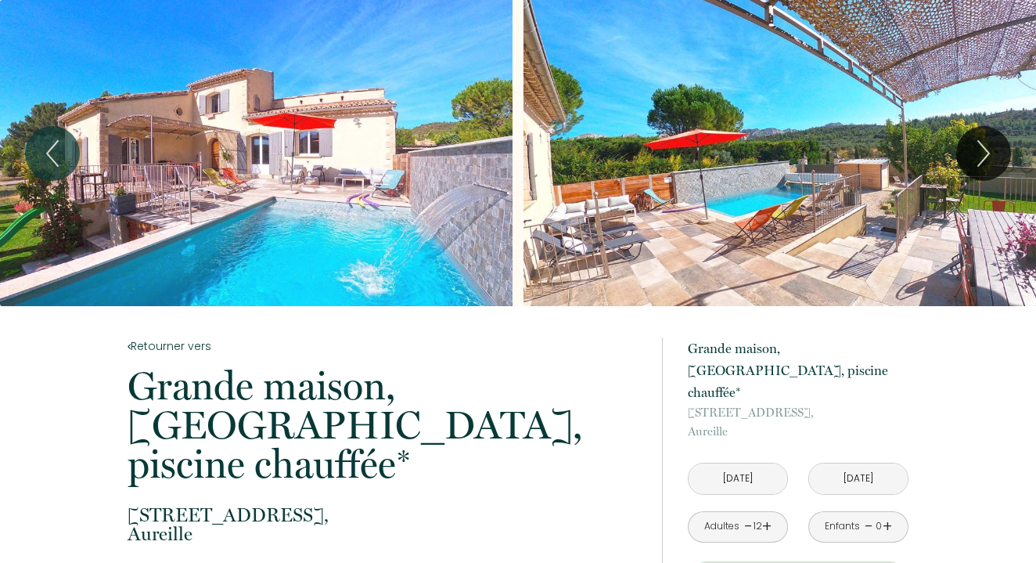
scroll to position [0, 0]
